Goal: Task Accomplishment & Management: Complete application form

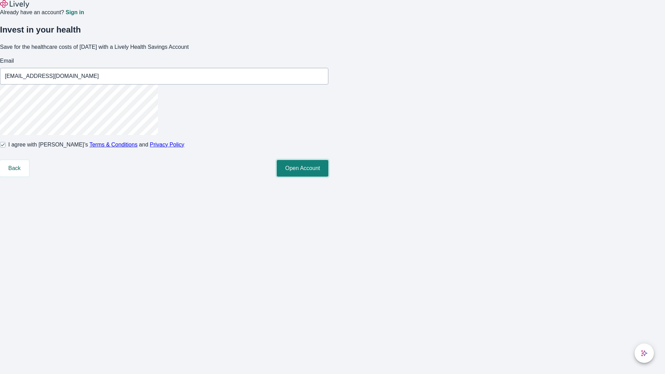
click at [328, 177] on button "Open Account" at bounding box center [303, 168] width 52 height 17
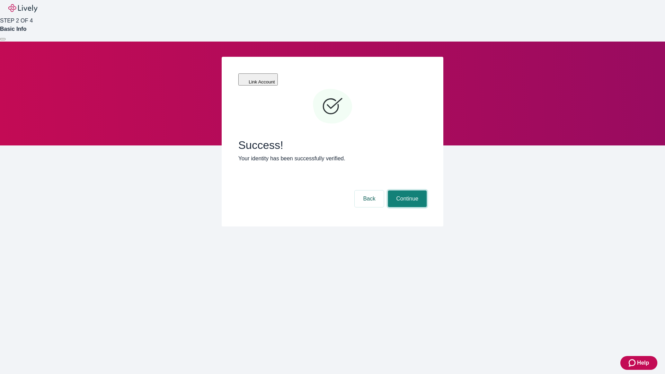
click at [406, 190] on button "Continue" at bounding box center [407, 198] width 39 height 17
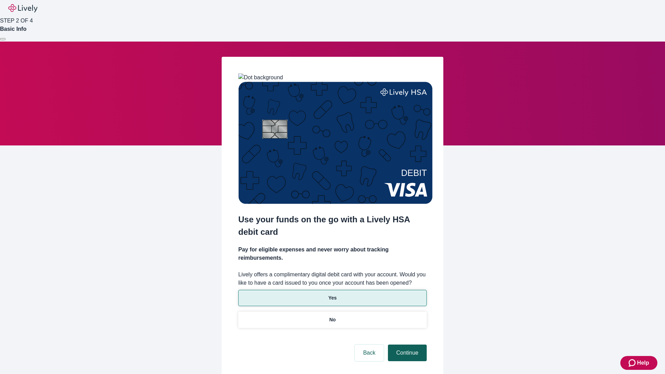
click at [332, 294] on p "Yes" at bounding box center [332, 297] width 8 height 7
click at [406, 345] on button "Continue" at bounding box center [407, 353] width 39 height 17
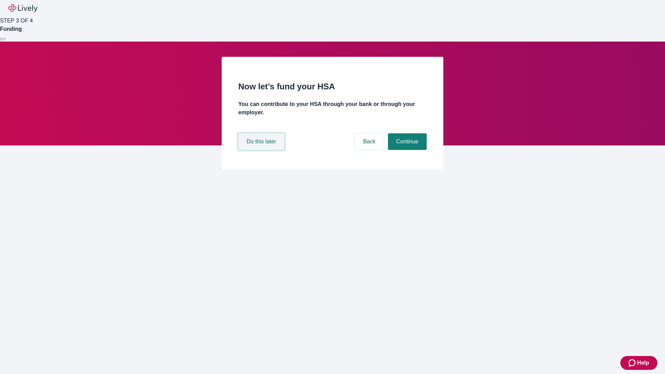
click at [262, 150] on button "Do this later" at bounding box center [261, 141] width 46 height 17
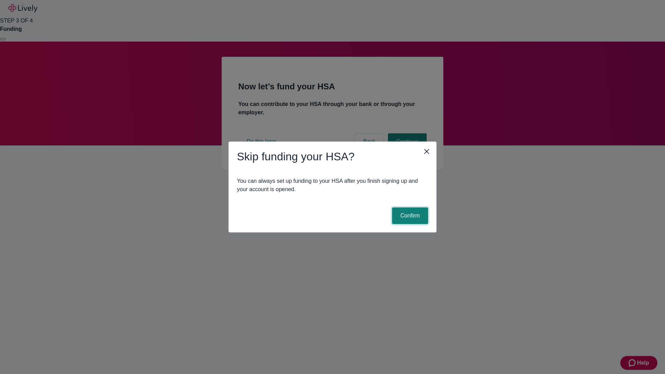
click at [409, 216] on button "Confirm" at bounding box center [410, 215] width 36 height 17
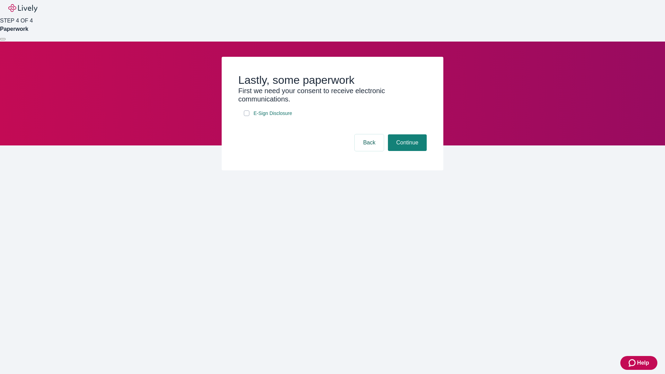
click at [247, 116] on input "E-Sign Disclosure" at bounding box center [247, 113] width 6 height 6
checkbox input "true"
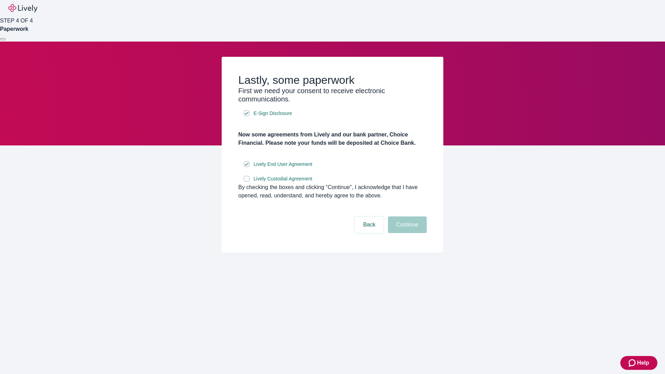
click at [247, 181] on input "Lively Custodial Agreement" at bounding box center [247, 179] width 6 height 6
checkbox input "true"
click at [406, 233] on button "Continue" at bounding box center [407, 224] width 39 height 17
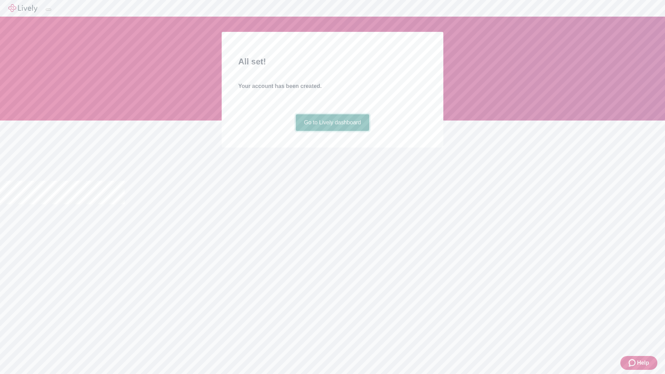
click at [332, 131] on link "Go to Lively dashboard" at bounding box center [333, 122] width 74 height 17
